Goal: Task Accomplishment & Management: Manage account settings

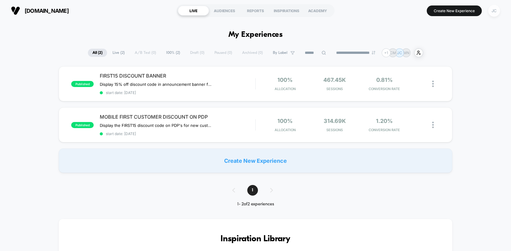
click at [495, 13] on div "JC" at bounding box center [494, 11] width 12 height 12
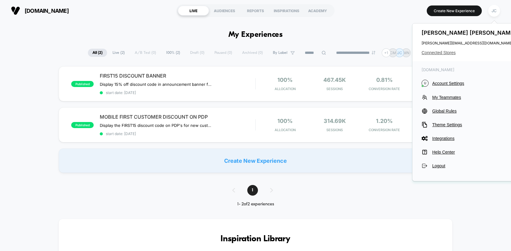
click at [445, 53] on span "Connected Stores" at bounding box center [470, 52] width 96 height 5
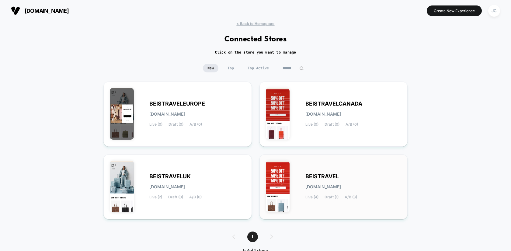
click at [317, 171] on div "BEISTRAVEL [DOMAIN_NAME] Live (4) Draft (1) A/B (3)" at bounding box center [334, 187] width 136 height 52
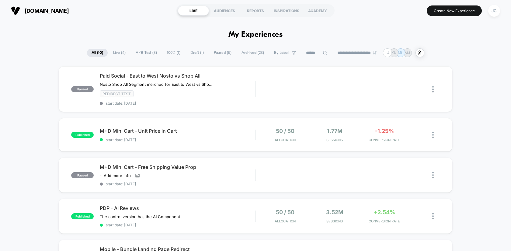
click at [119, 52] on span "Live ( 4 )" at bounding box center [120, 53] width 22 height 8
